Goal: Task Accomplishment & Management: Use online tool/utility

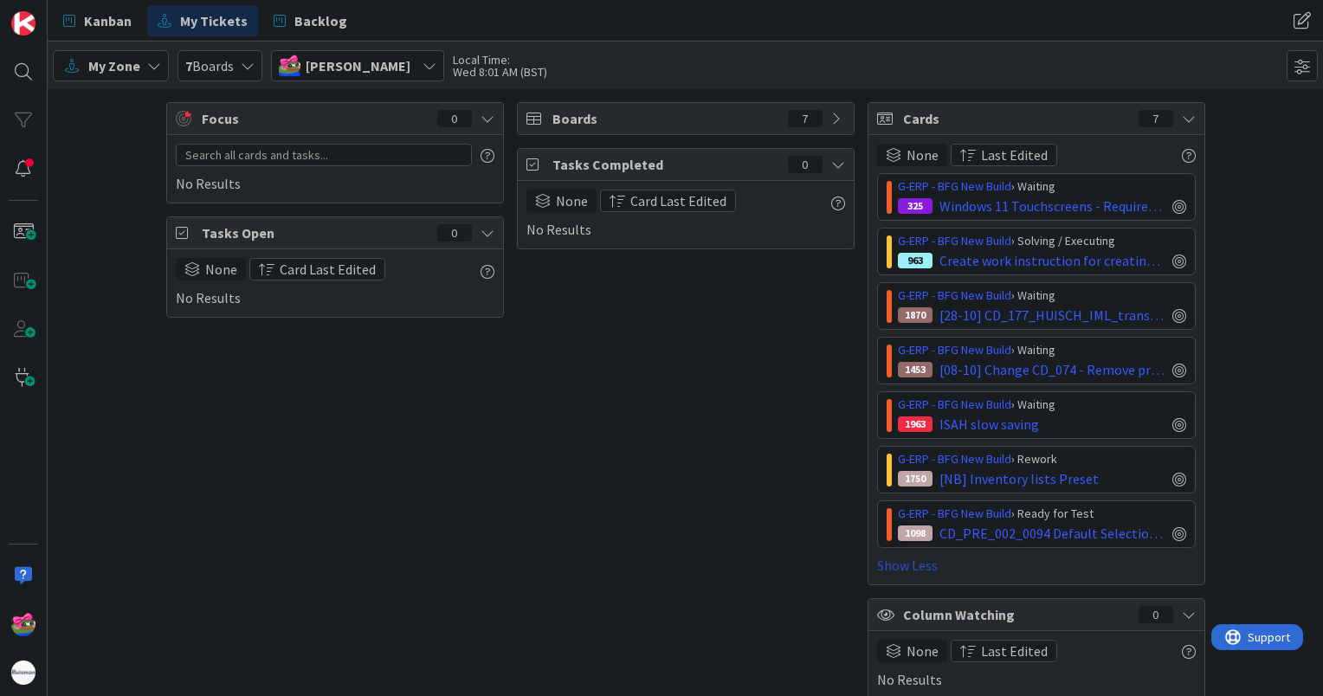
click at [888, 564] on link "Show Less" at bounding box center [1036, 565] width 319 height 21
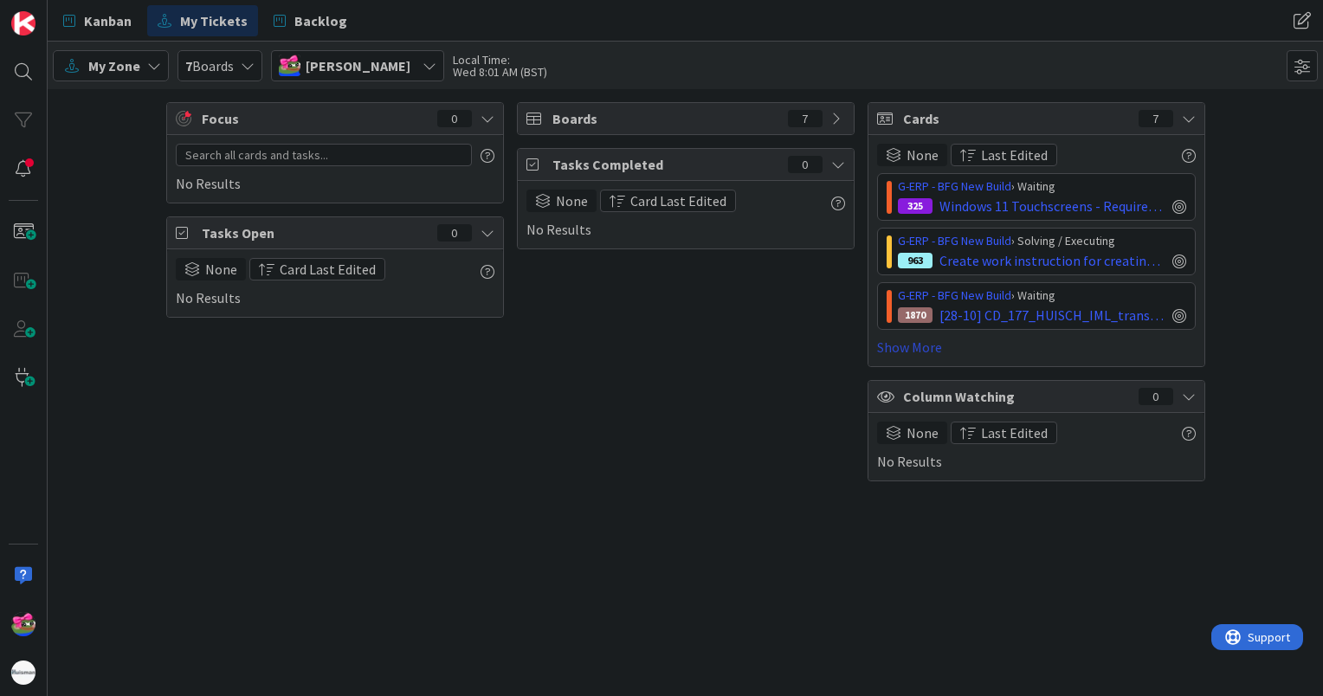
click at [907, 356] on link "Show More" at bounding box center [1036, 347] width 319 height 21
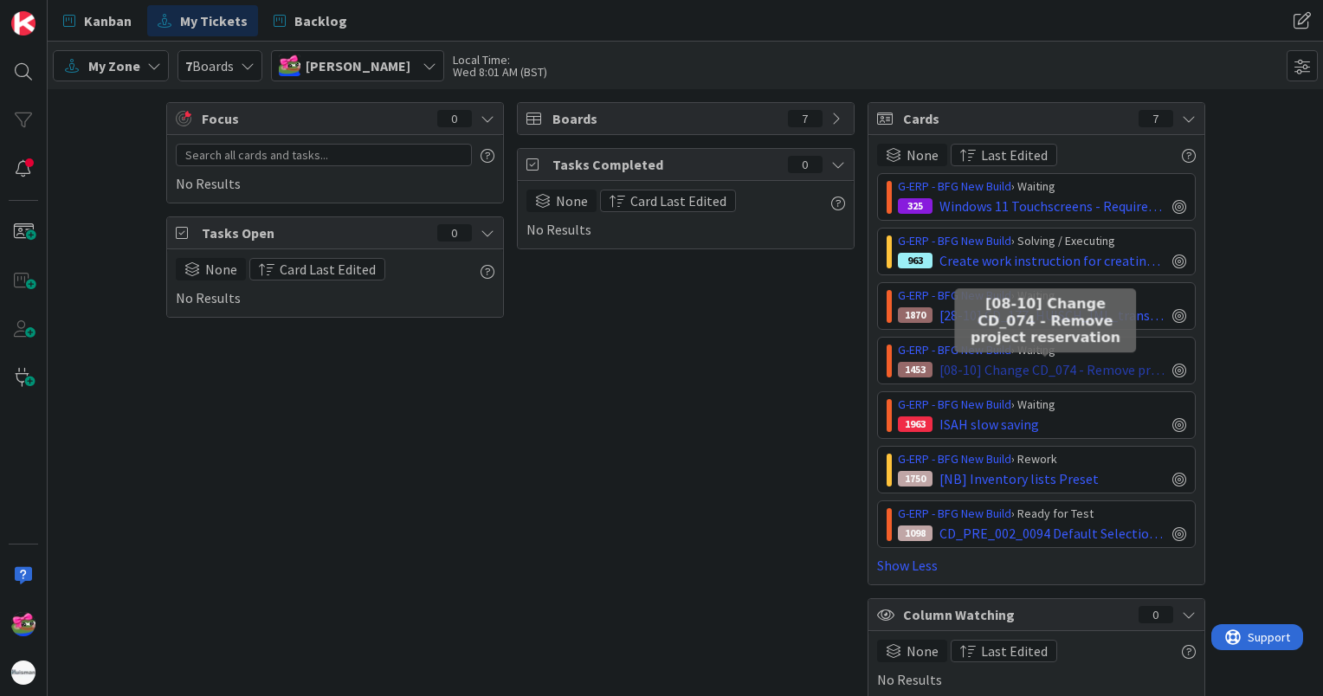
click at [998, 369] on span "[08-10] Change CD_074 - Remove project reservation" at bounding box center [1053, 369] width 226 height 21
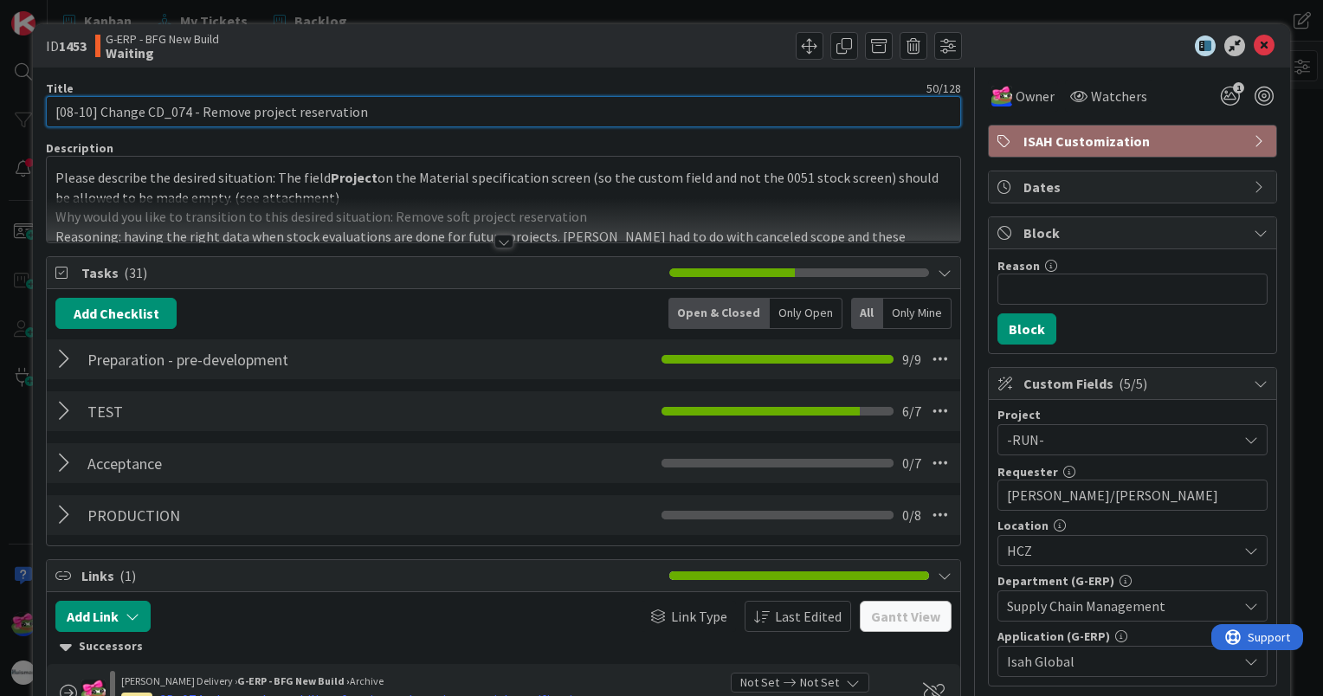
drag, startPoint x: 70, startPoint y: 111, endPoint x: 60, endPoint y: 108, distance: 10.7
click at [60, 108] on input "[08-10] Change CD_074 - Remove project reservation" at bounding box center [504, 111] width 916 height 31
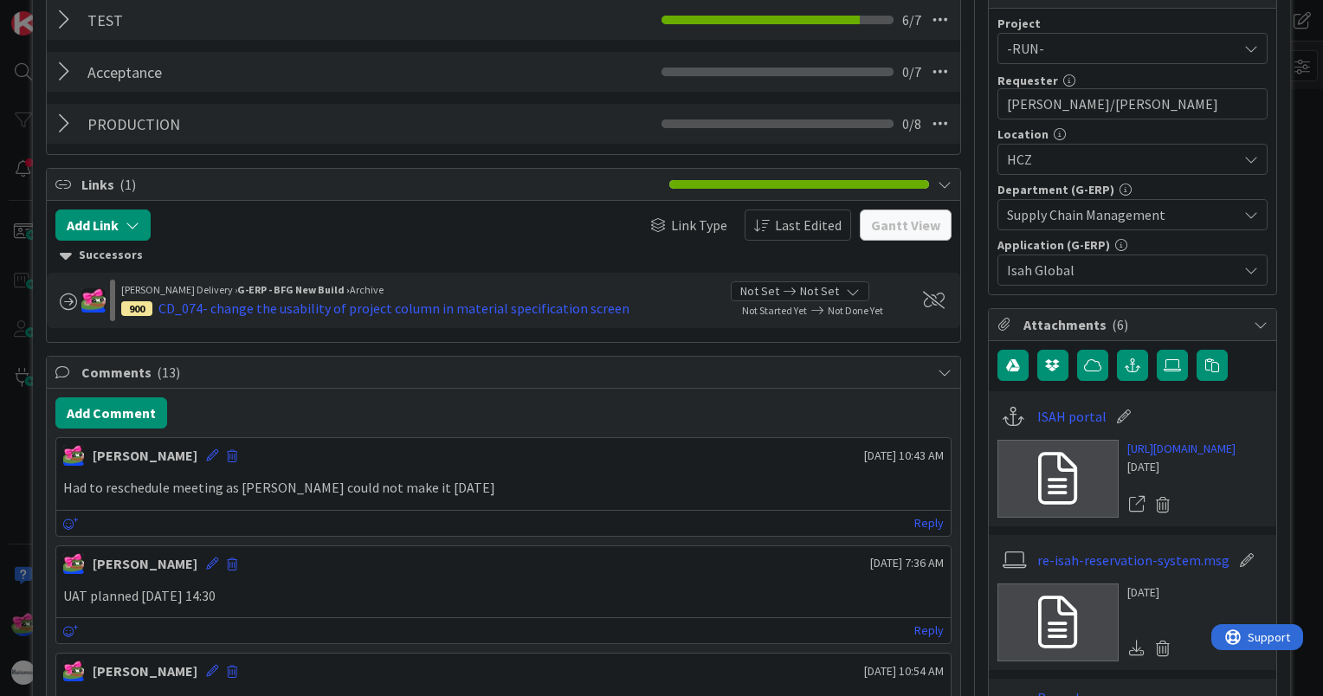
scroll to position [433, 0]
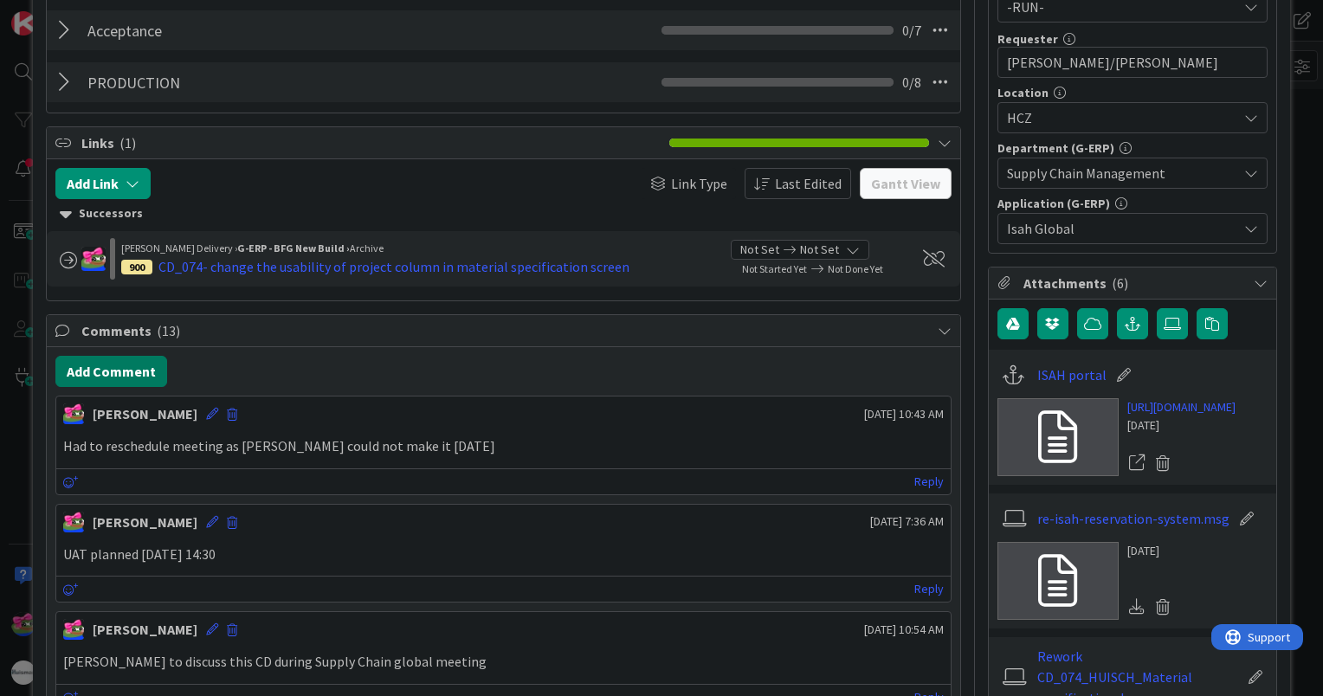
type input "[10-10] Change CD_074 - Remove project reservation"
click at [125, 381] on button "Add Comment" at bounding box center [111, 371] width 112 height 31
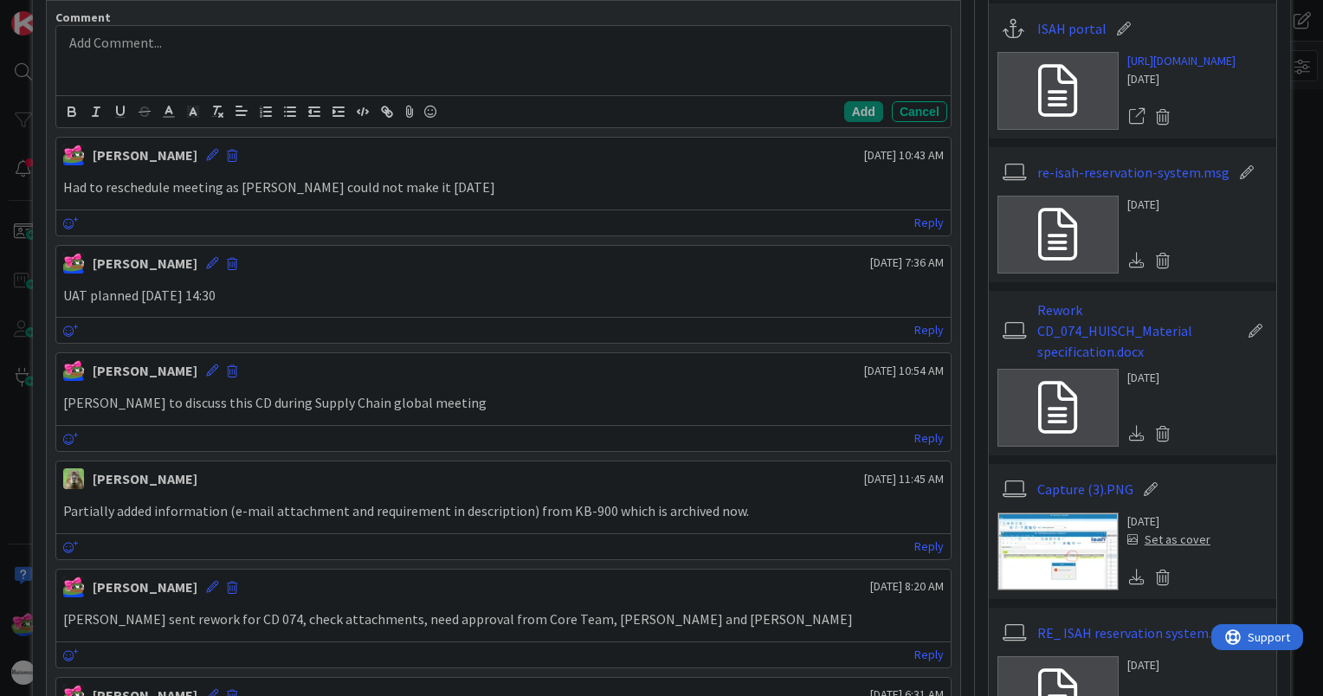
scroll to position [346, 0]
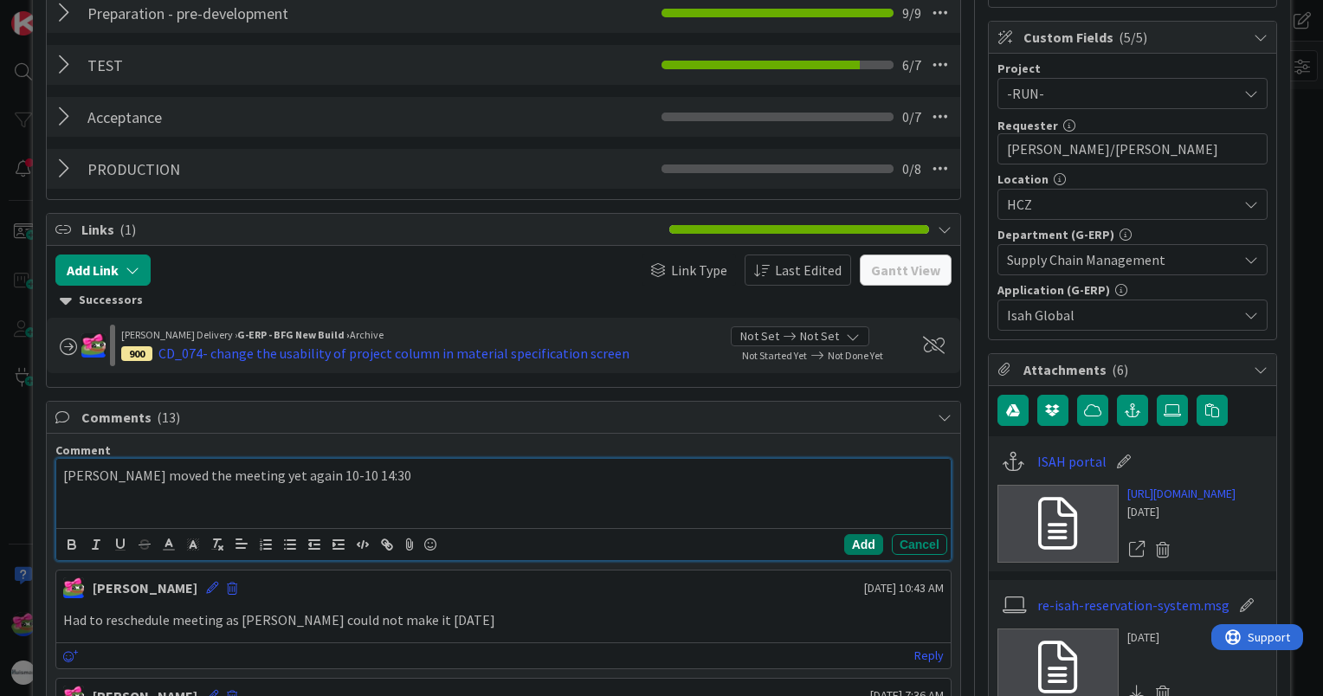
click at [845, 544] on button "Add" at bounding box center [864, 544] width 39 height 21
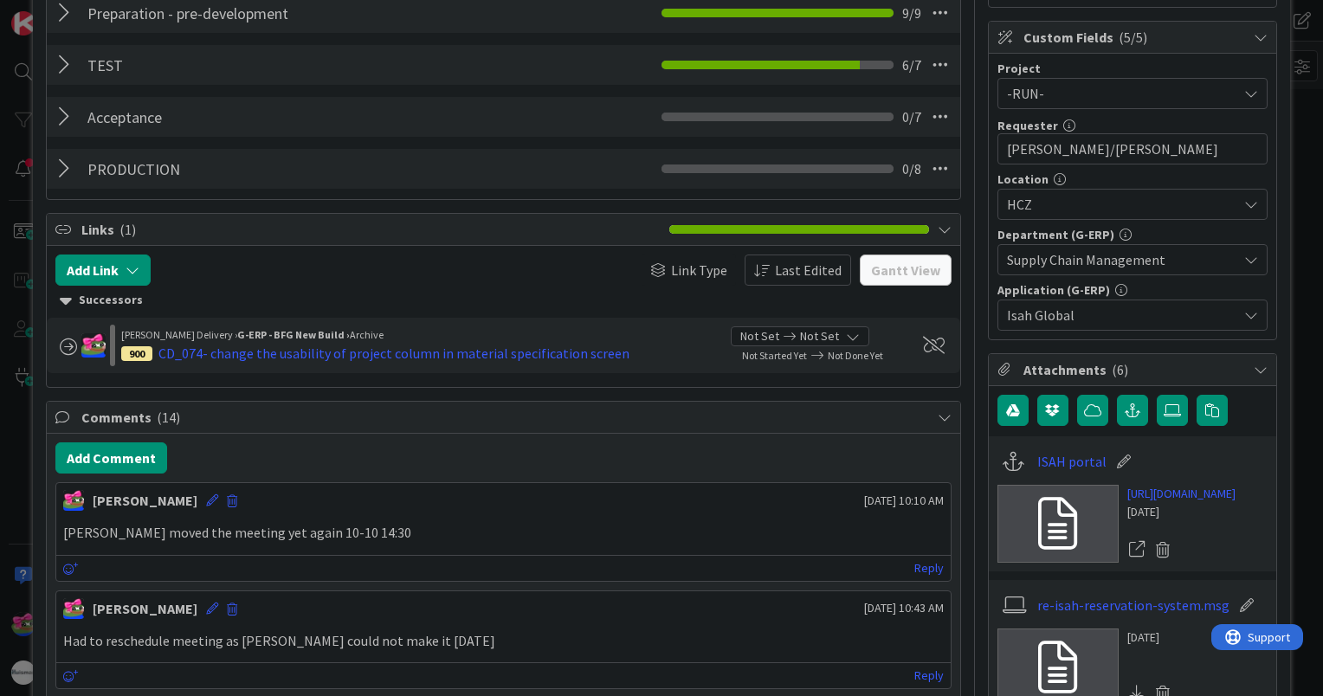
scroll to position [0, 0]
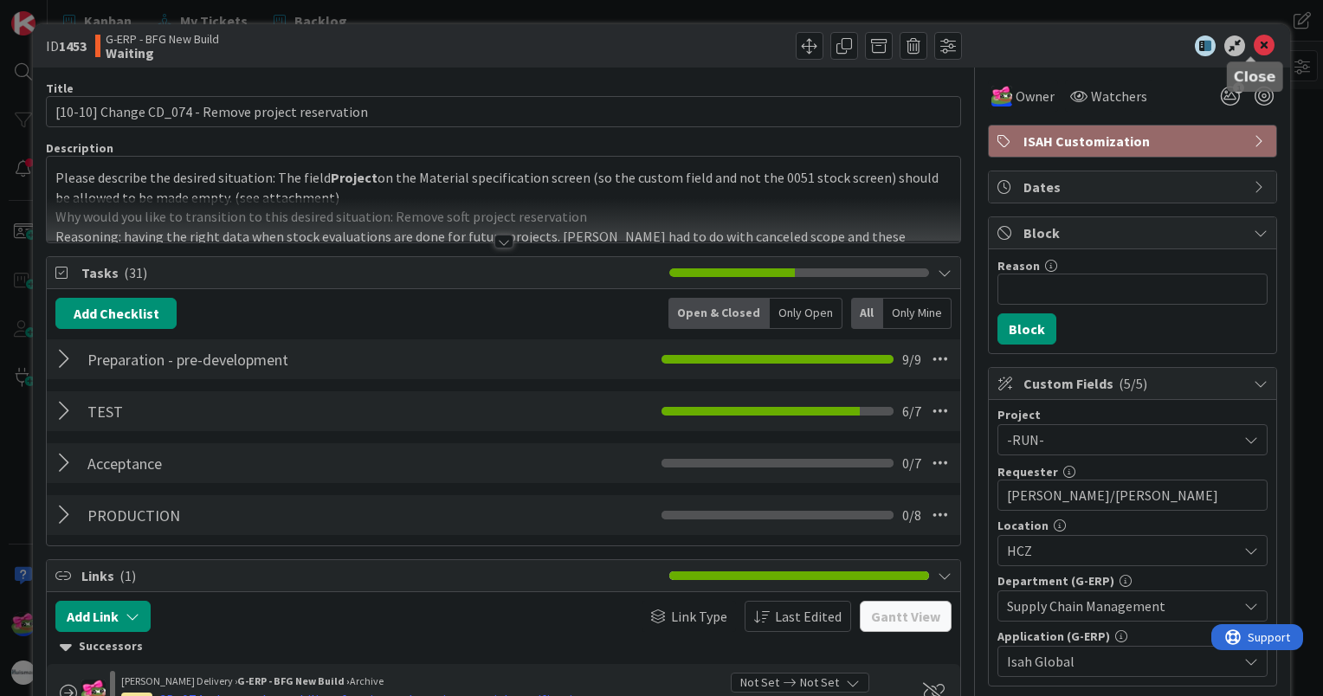
click at [1254, 49] on icon at bounding box center [1264, 46] width 21 height 21
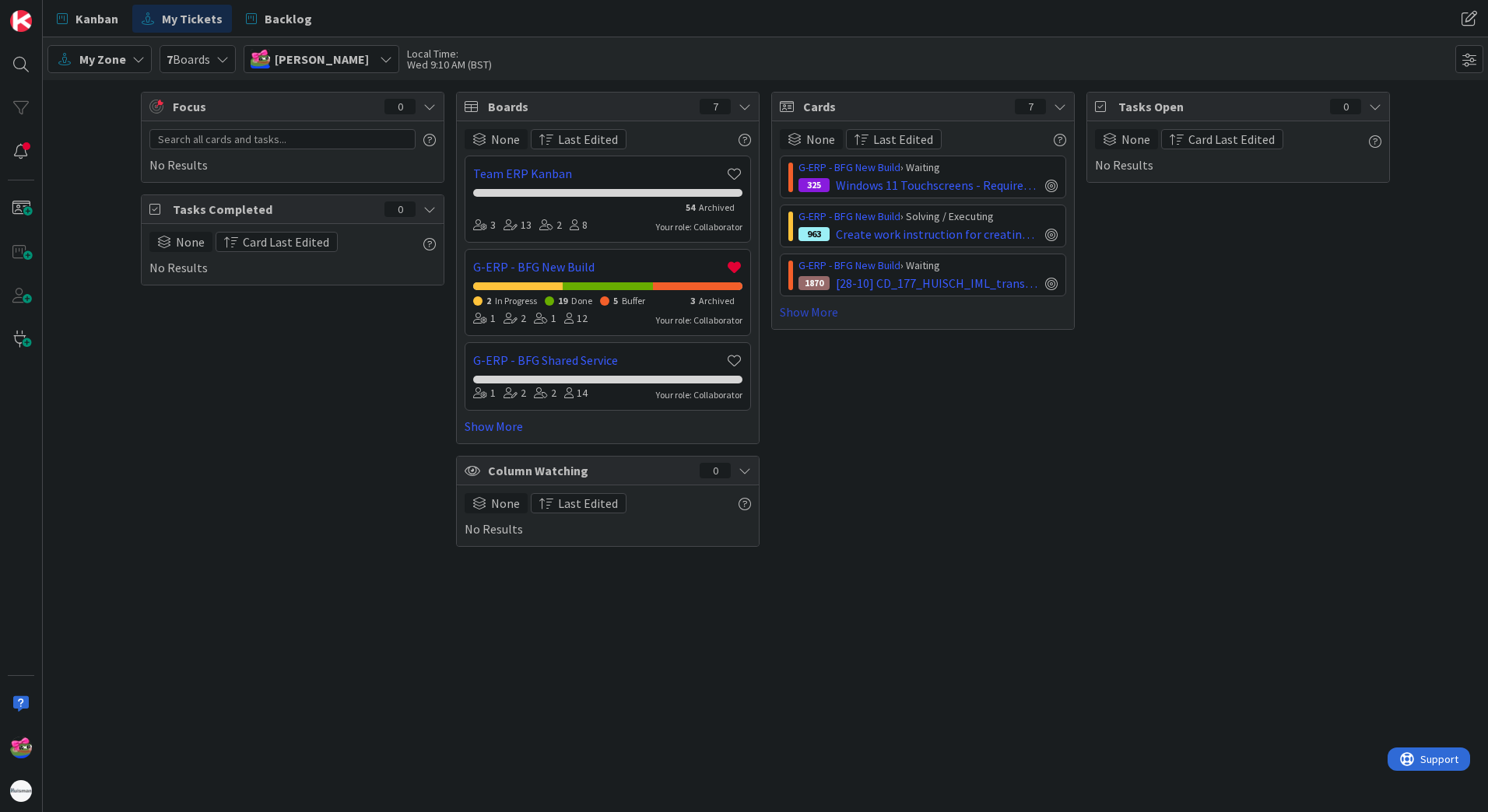
click at [794, 313] on link "Show More" at bounding box center [923, 312] width 287 height 19
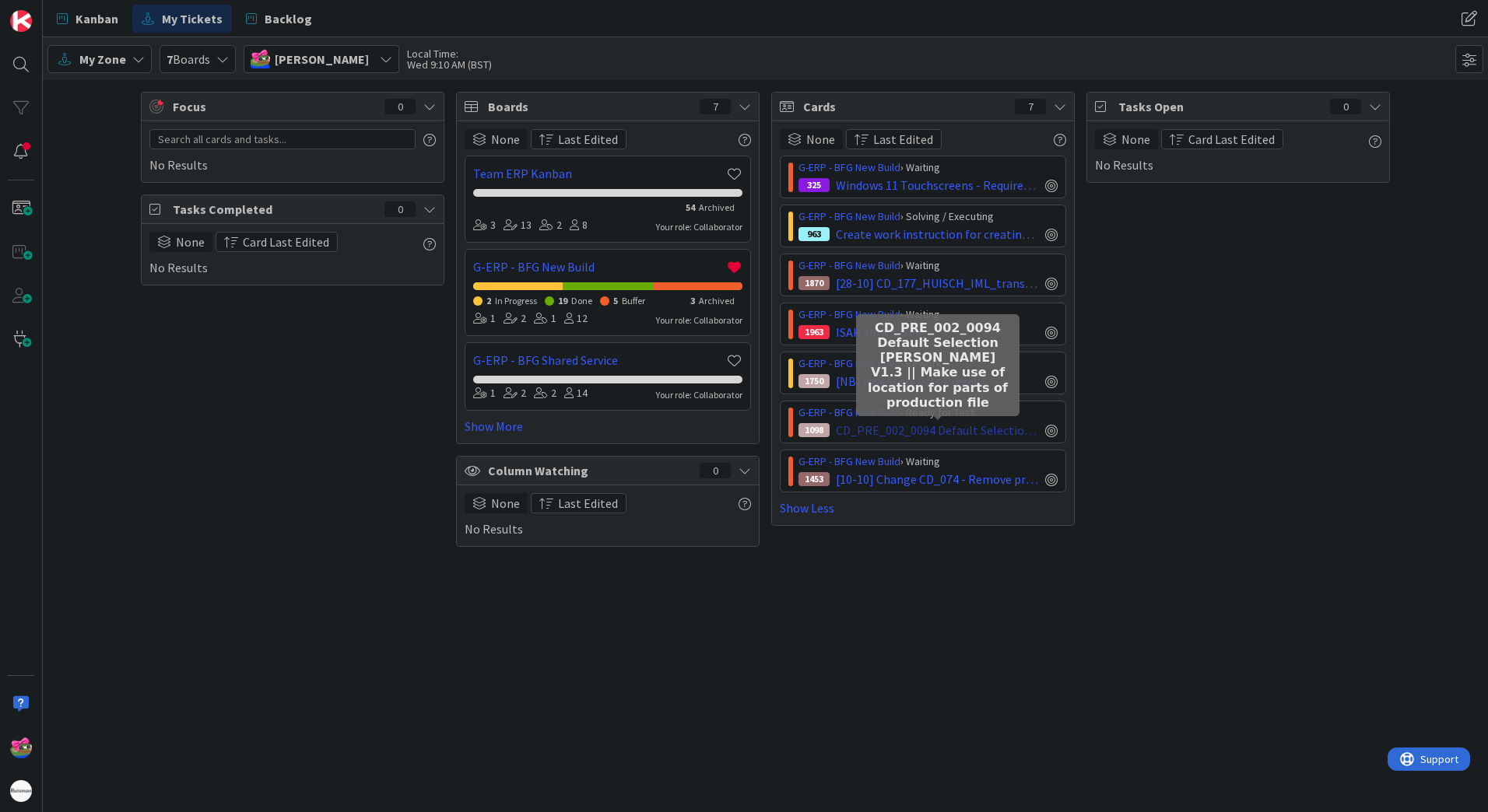
click at [1000, 437] on span "CD_PRE_002_0094 Default Selection [PERSON_NAME] V1.3 || Make use of location fo…" at bounding box center [937, 430] width 203 height 19
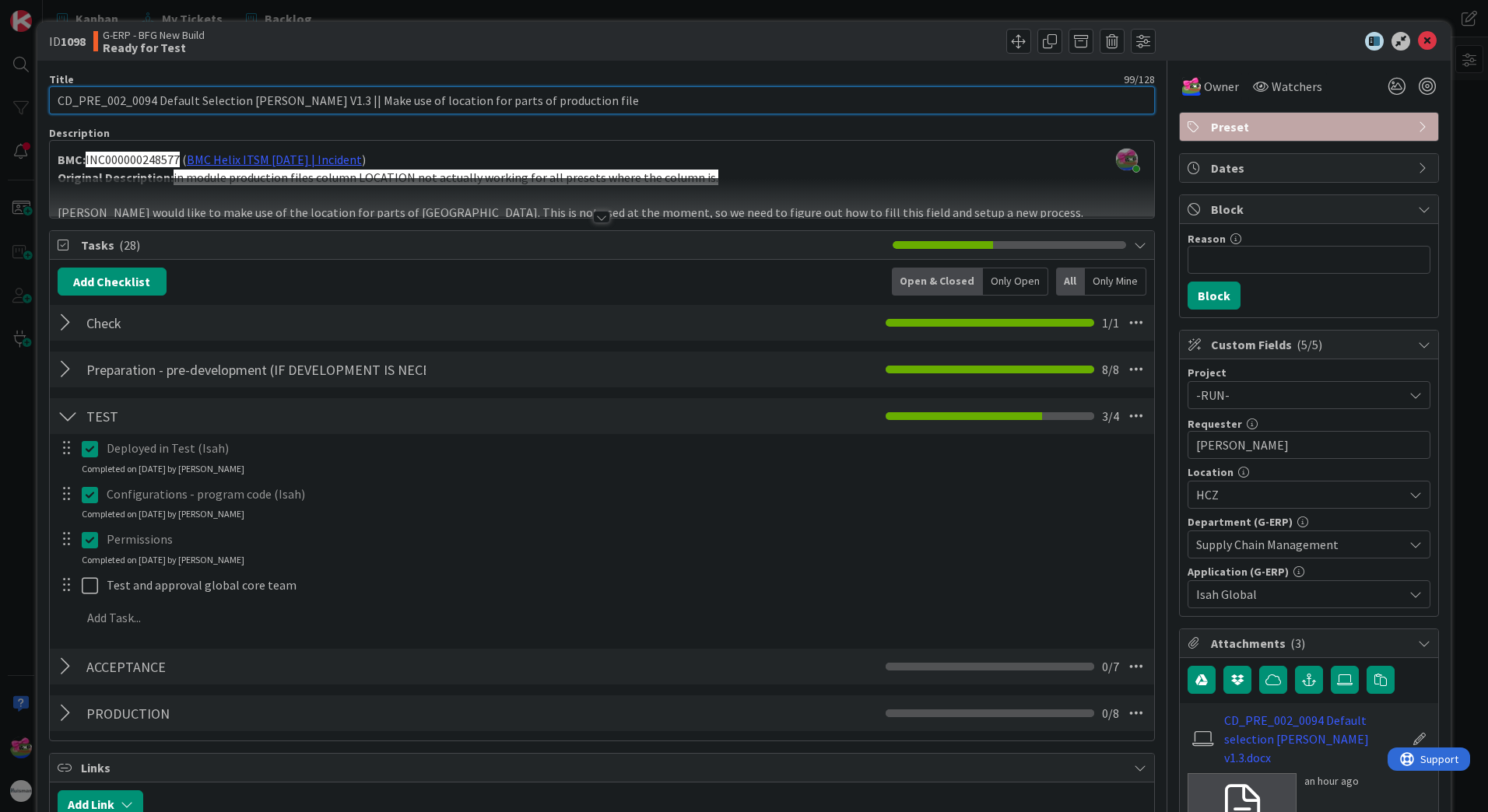
drag, startPoint x: 125, startPoint y: 100, endPoint x: 318, endPoint y: 97, distance: 193.0
click at [318, 97] on input "CD_PRE_002_0094 Default Selection [PERSON_NAME] V1.3 || Make use of location fo…" at bounding box center [602, 100] width 1106 height 28
